Goal: Use online tool/utility: Utilize a website feature to perform a specific function

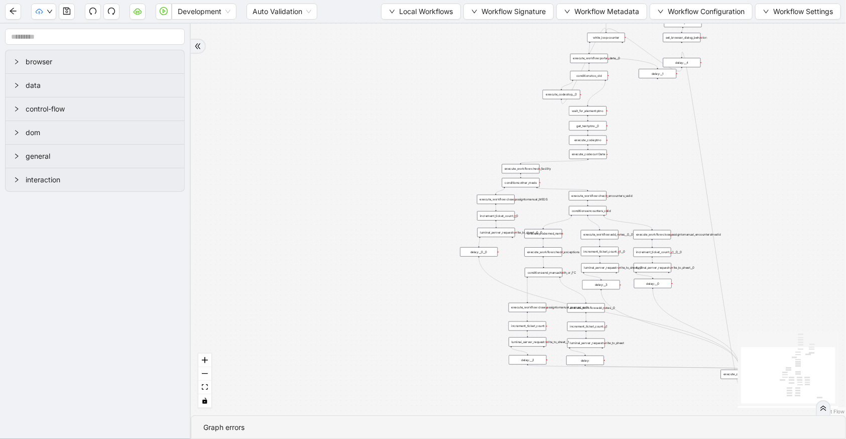
drag, startPoint x: 451, startPoint y: 152, endPoint x: 430, endPoint y: 215, distance: 66.2
click at [430, 215] on div "trigger execute_workflow:check_exceptions execute_workflow:add_notes__0 luminai…" at bounding box center [518, 220] width 655 height 392
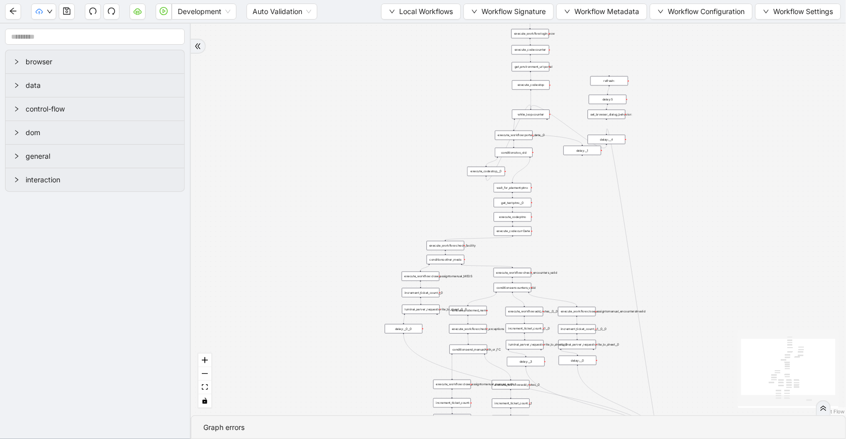
drag, startPoint x: 529, startPoint y: 97, endPoint x: 461, endPoint y: 113, distance: 70.3
click at [461, 113] on div "trigger execute_workflow:check_exceptions execute_workflow:add_notes__0 luminai…" at bounding box center [518, 220] width 655 height 392
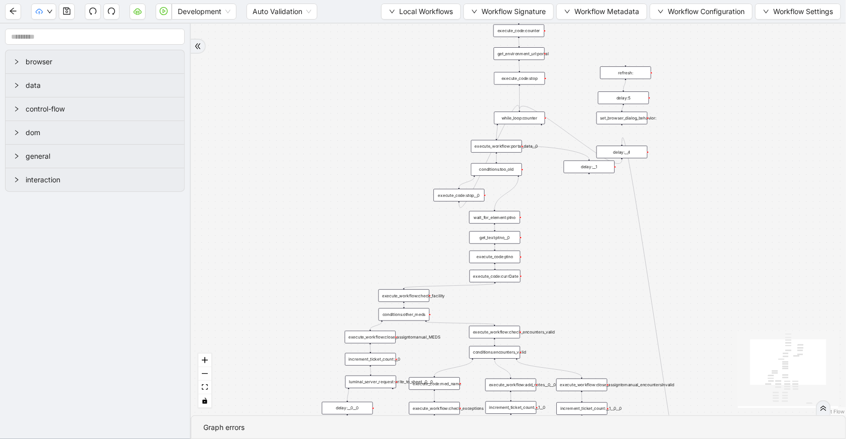
click at [511, 116] on div "while_loop:counter" at bounding box center [519, 117] width 51 height 13
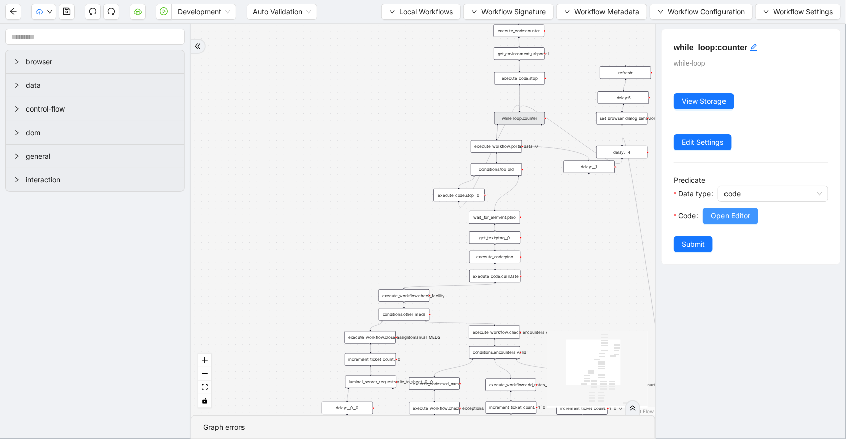
click at [733, 221] on button "Open Editor" at bounding box center [730, 216] width 55 height 16
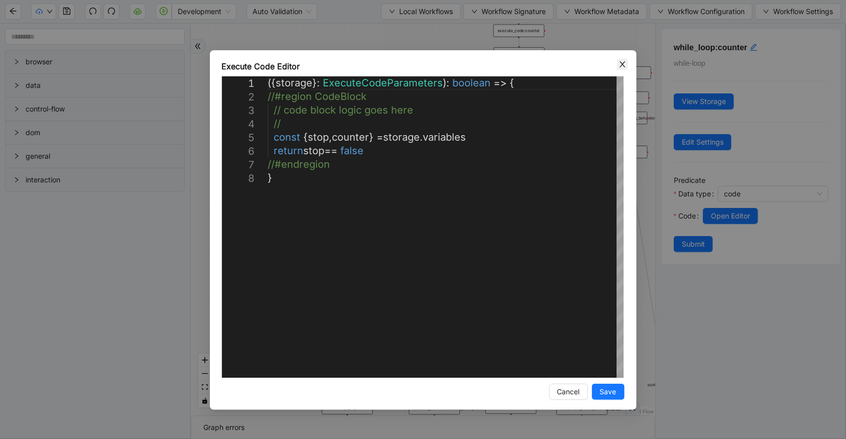
click at [623, 65] on icon "close" at bounding box center [623, 64] width 8 height 8
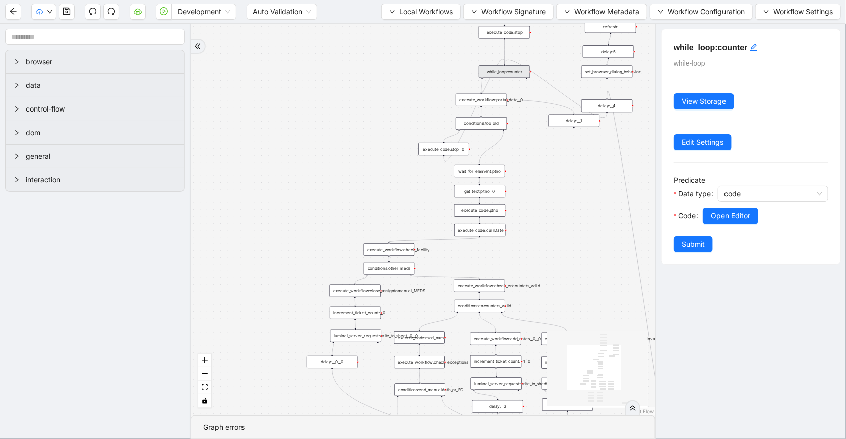
drag, startPoint x: 545, startPoint y: 223, endPoint x: 518, endPoint y: 180, distance: 50.8
click at [532, 185] on div "trigger execute_workflow:check_exceptions execute_workflow:add_notes__0 luminai…" at bounding box center [423, 220] width 465 height 392
click at [487, 170] on div "wait_for_element:ptno" at bounding box center [478, 169] width 51 height 13
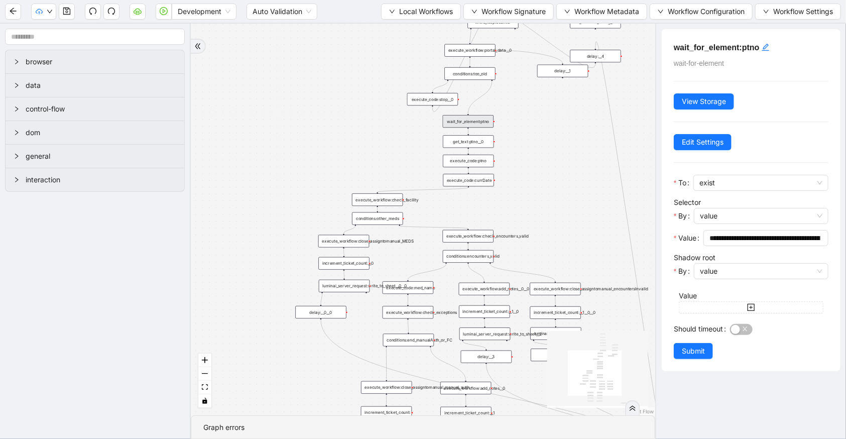
drag, startPoint x: 280, startPoint y: 220, endPoint x: 270, endPoint y: 175, distance: 46.9
click at [270, 175] on div "trigger execute_workflow:check_exceptions execute_workflow:add_notes__0 luminai…" at bounding box center [423, 220] width 465 height 392
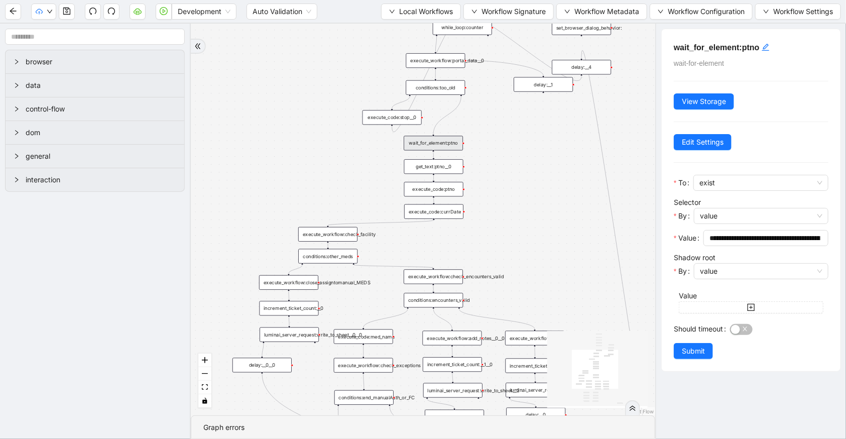
drag, startPoint x: 520, startPoint y: 115, endPoint x: 485, endPoint y: 128, distance: 37.3
click at [485, 128] on div "trigger execute_workflow:check_exceptions execute_workflow:add_notes__0 luminai…" at bounding box center [423, 220] width 465 height 392
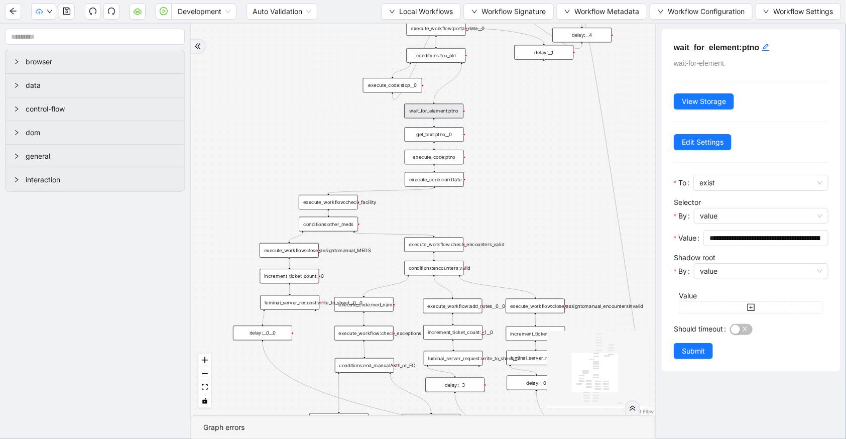
drag, startPoint x: 470, startPoint y: 200, endPoint x: 466, endPoint y: 178, distance: 22.6
click at [473, 179] on div "trigger execute_workflow:check_exceptions execute_workflow:add_notes__0 luminai…" at bounding box center [423, 220] width 465 height 392
click at [311, 201] on div "execute_workflow:check_facility" at bounding box center [328, 201] width 59 height 15
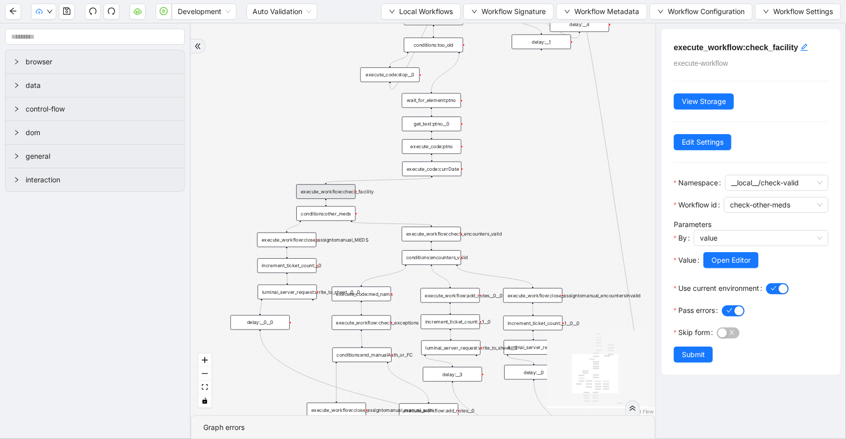
drag, startPoint x: 406, startPoint y: 209, endPoint x: 402, endPoint y: 187, distance: 22.5
click at [402, 191] on div "trigger execute_workflow:check_exceptions execute_workflow:add_notes__0 luminai…" at bounding box center [423, 220] width 465 height 392
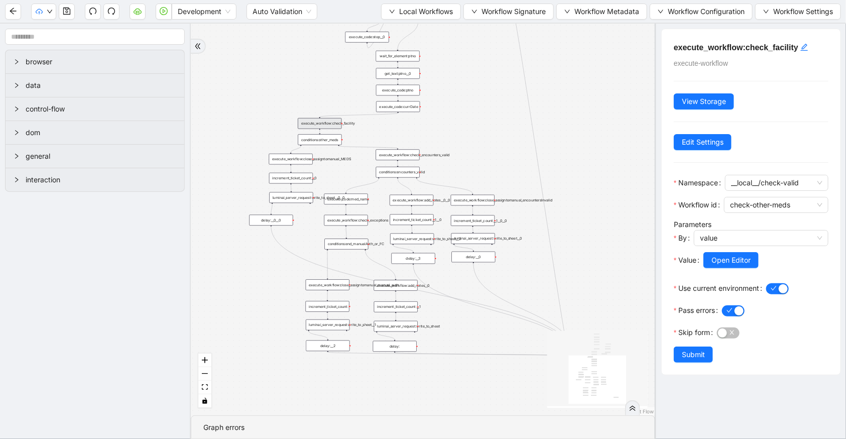
drag, startPoint x: 528, startPoint y: 180, endPoint x: 525, endPoint y: 145, distance: 35.3
click at [525, 154] on div "trigger execute_workflow:check_exceptions execute_workflow:add_notes__0 luminai…" at bounding box center [423, 220] width 465 height 392
